Goal: Check status: Check status

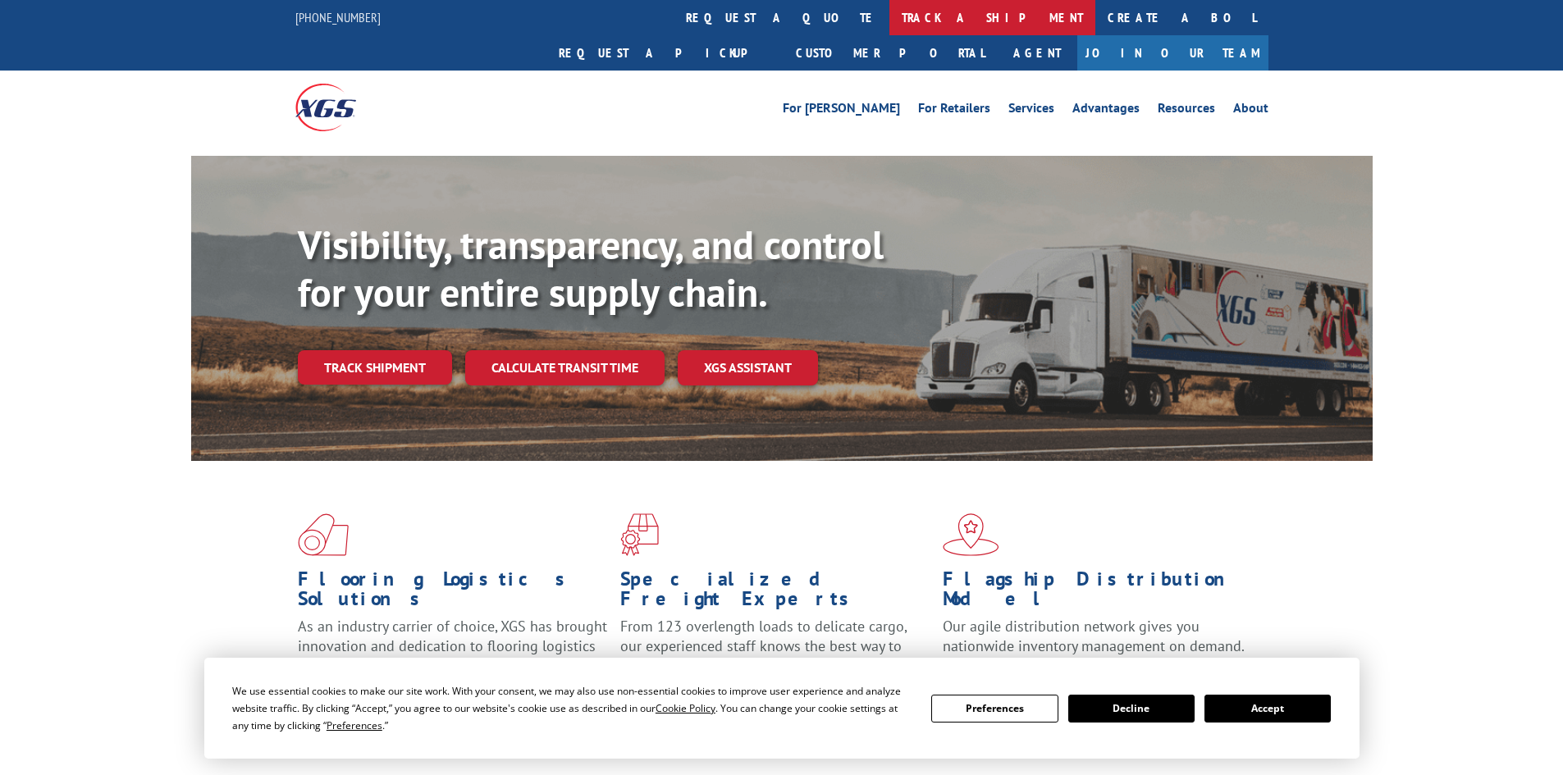
click at [889, 9] on link "track a shipment" at bounding box center [992, 17] width 206 height 35
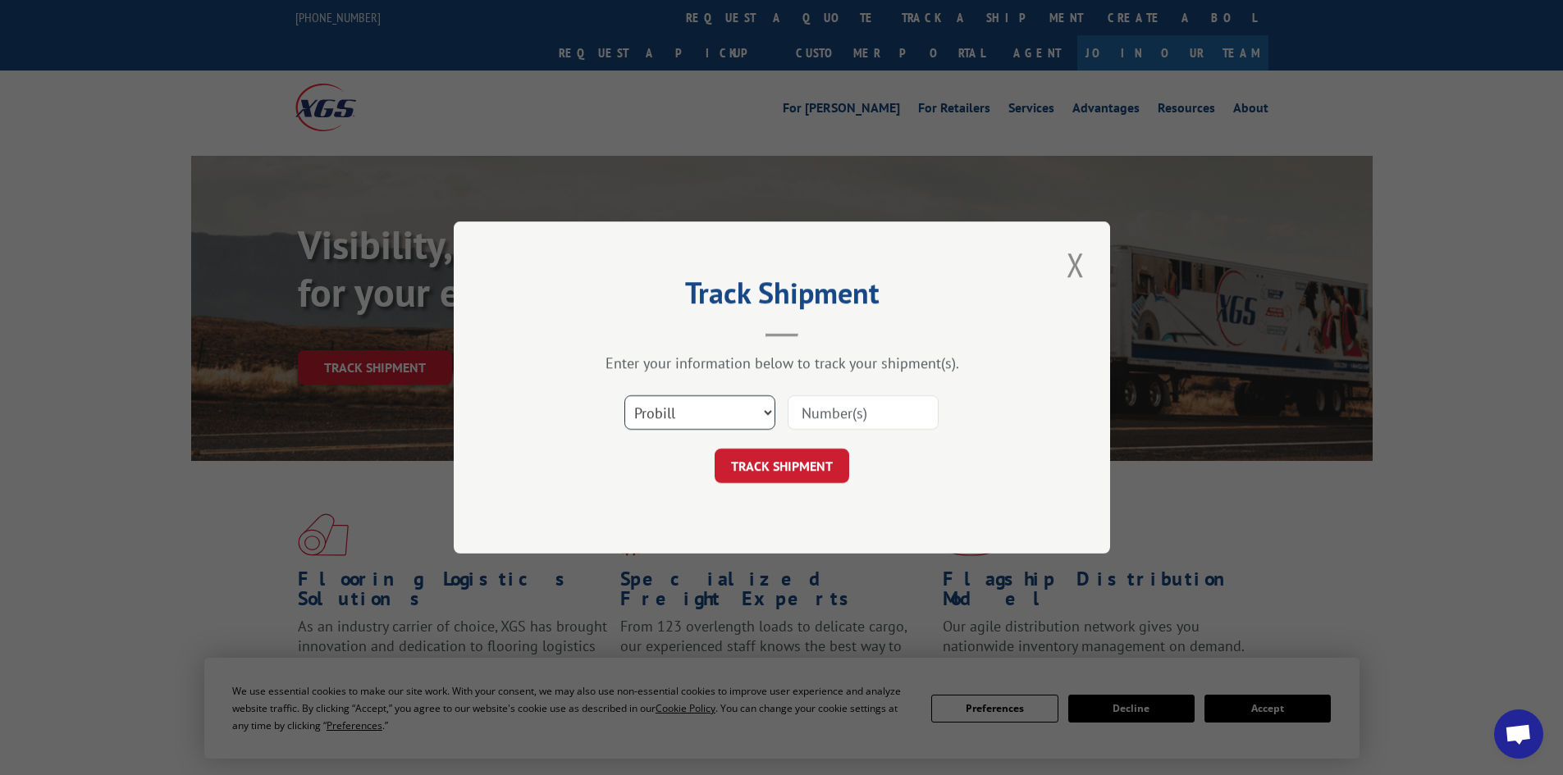
click at [757, 407] on select "Select category... Probill BOL PO" at bounding box center [699, 412] width 151 height 34
select select "bol"
click at [624, 395] on select "Select category... Probill BOL PO" at bounding box center [699, 412] width 151 height 34
click at [830, 415] on input at bounding box center [862, 412] width 151 height 34
paste input "5951117"
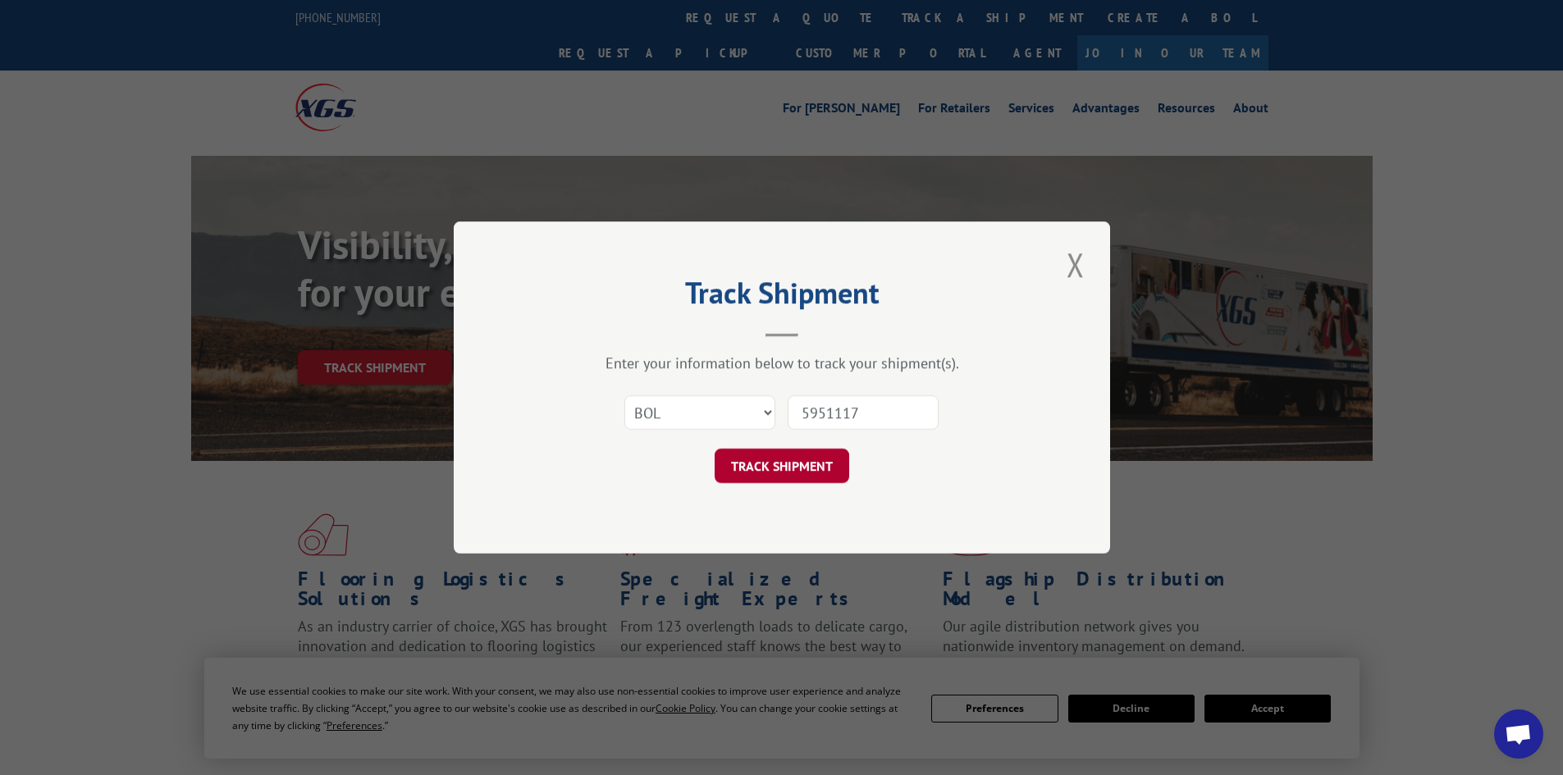
type input "5951117"
click at [781, 459] on button "TRACK SHIPMENT" at bounding box center [781, 466] width 135 height 34
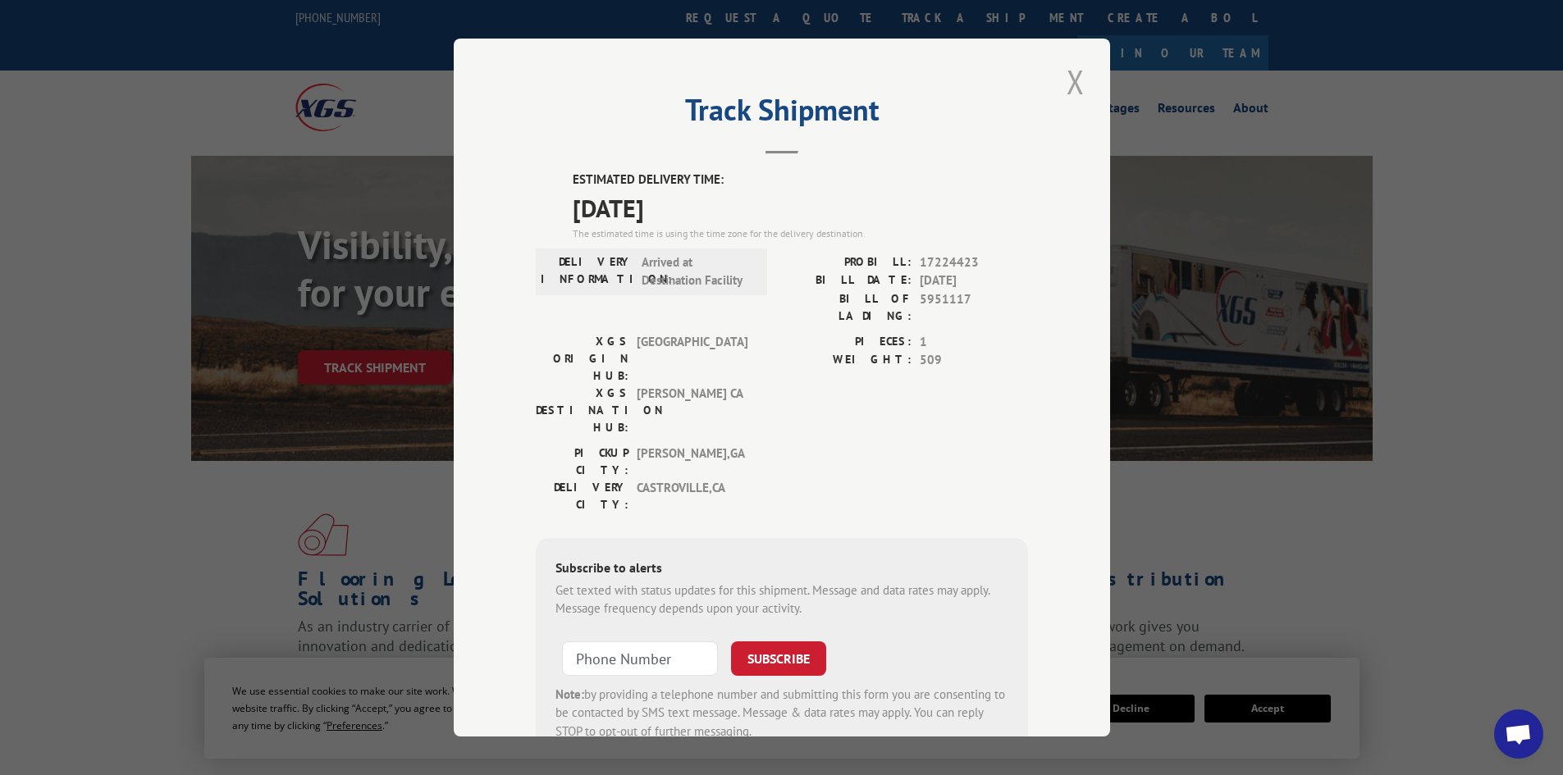
click at [1065, 82] on button "Close modal" at bounding box center [1075, 81] width 28 height 45
